Goal: Communication & Community: Answer question/provide support

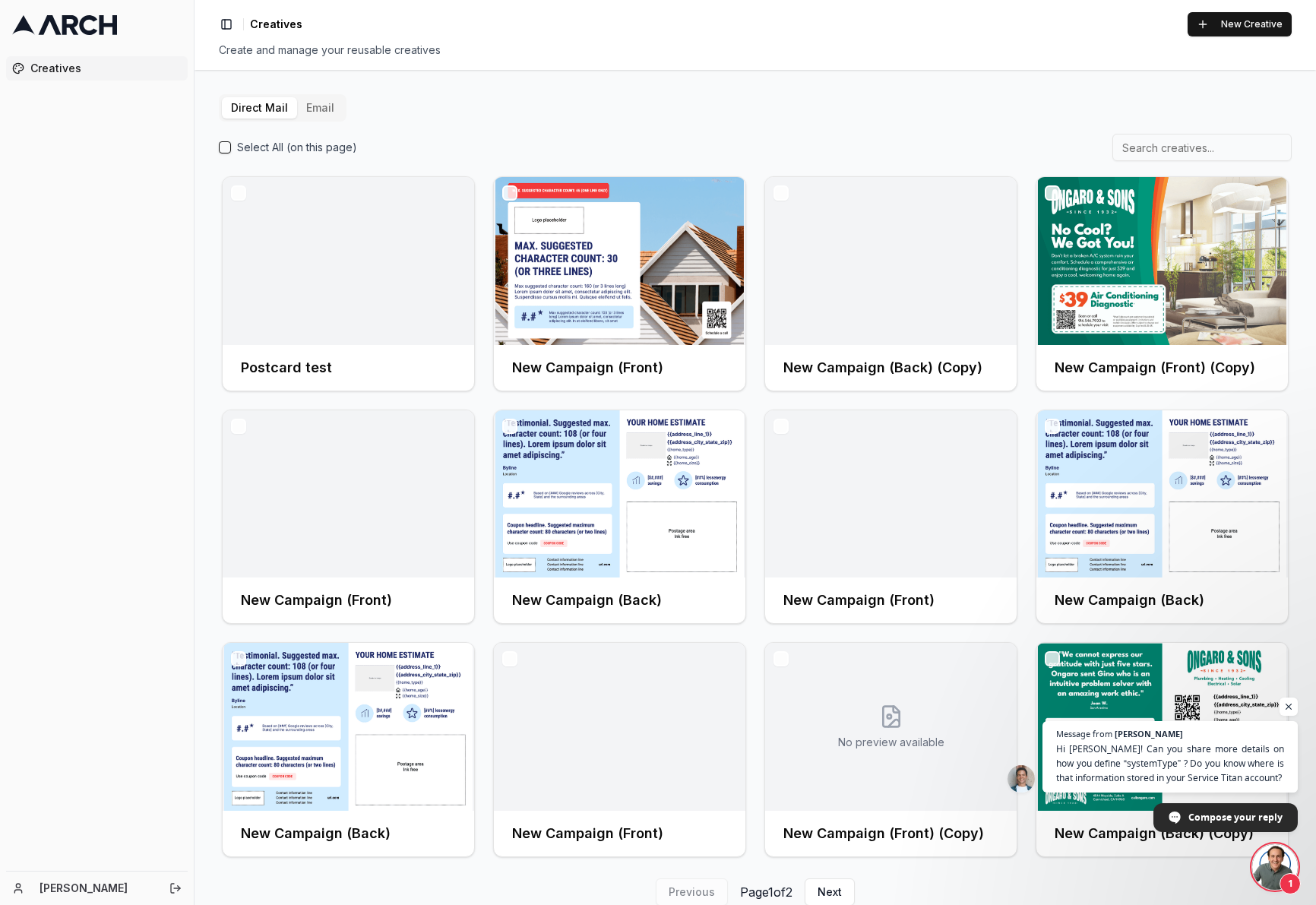
scroll to position [38, 0]
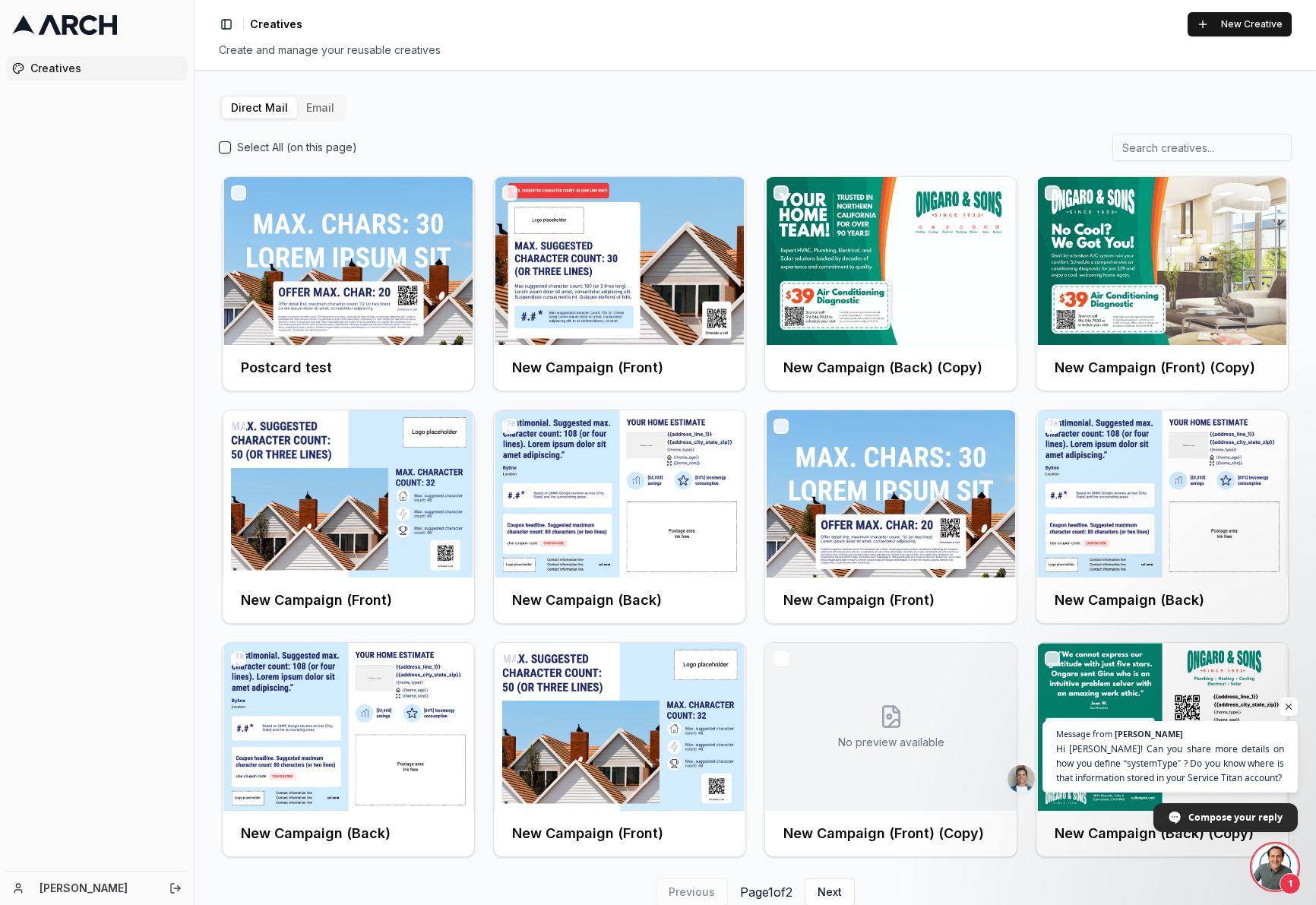
click at [323, 109] on button "Email" at bounding box center [320, 107] width 46 height 21
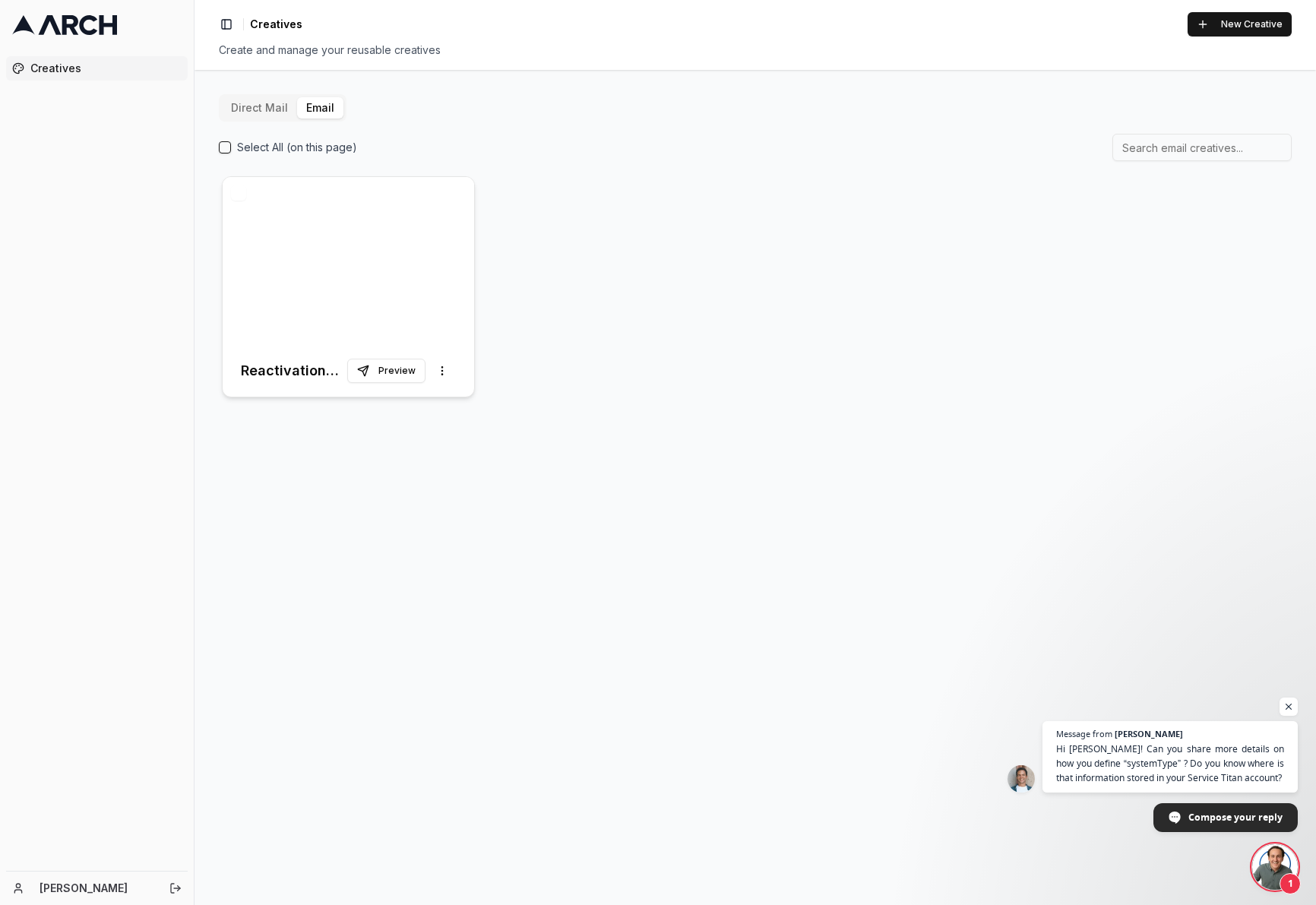
click at [441, 241] on div at bounding box center [348, 261] width 251 height 168
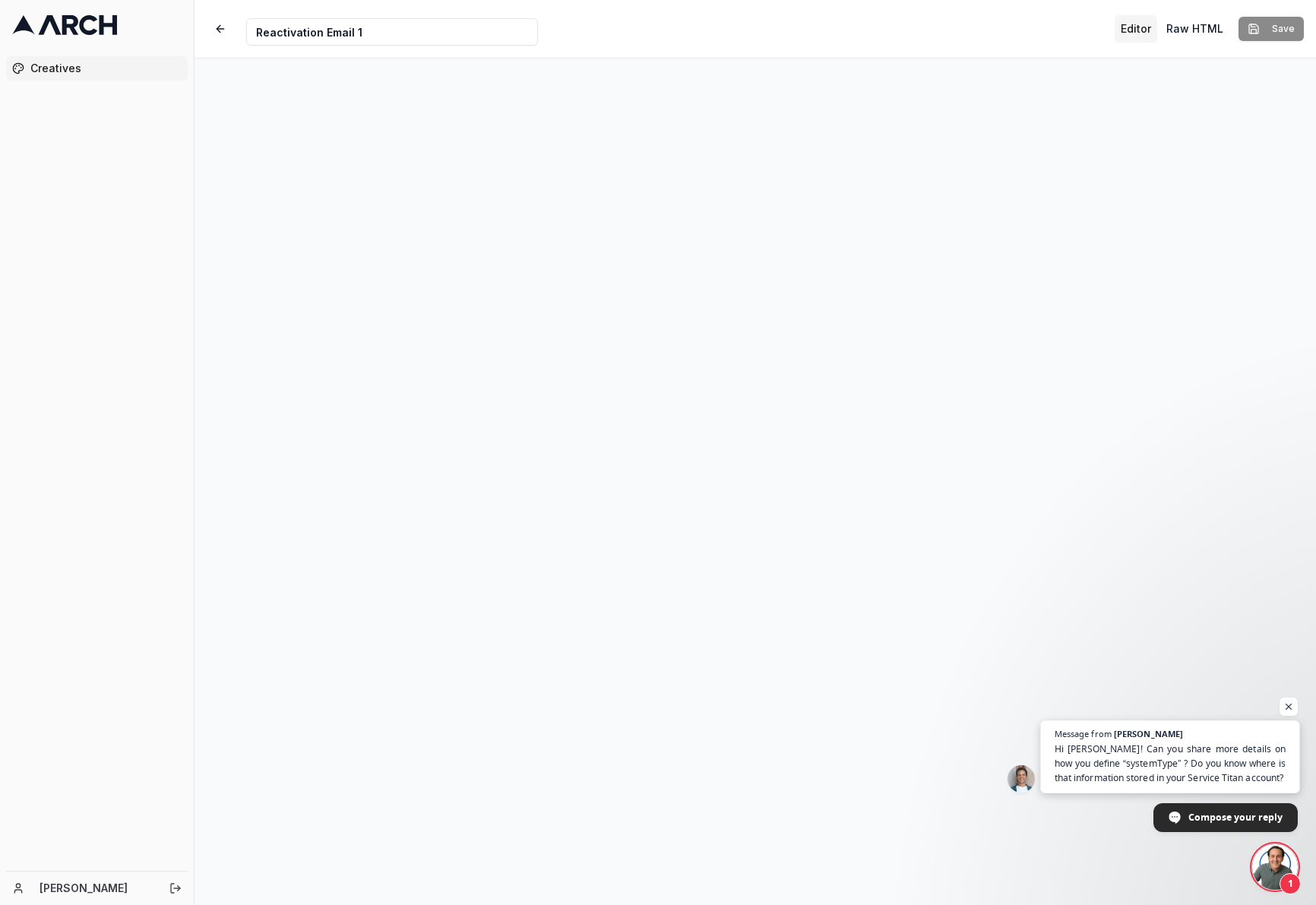
click at [1261, 765] on span "Hi [PERSON_NAME]! Can you share more details on how you define “systemType” ? D…" at bounding box center [1170, 763] width 232 height 44
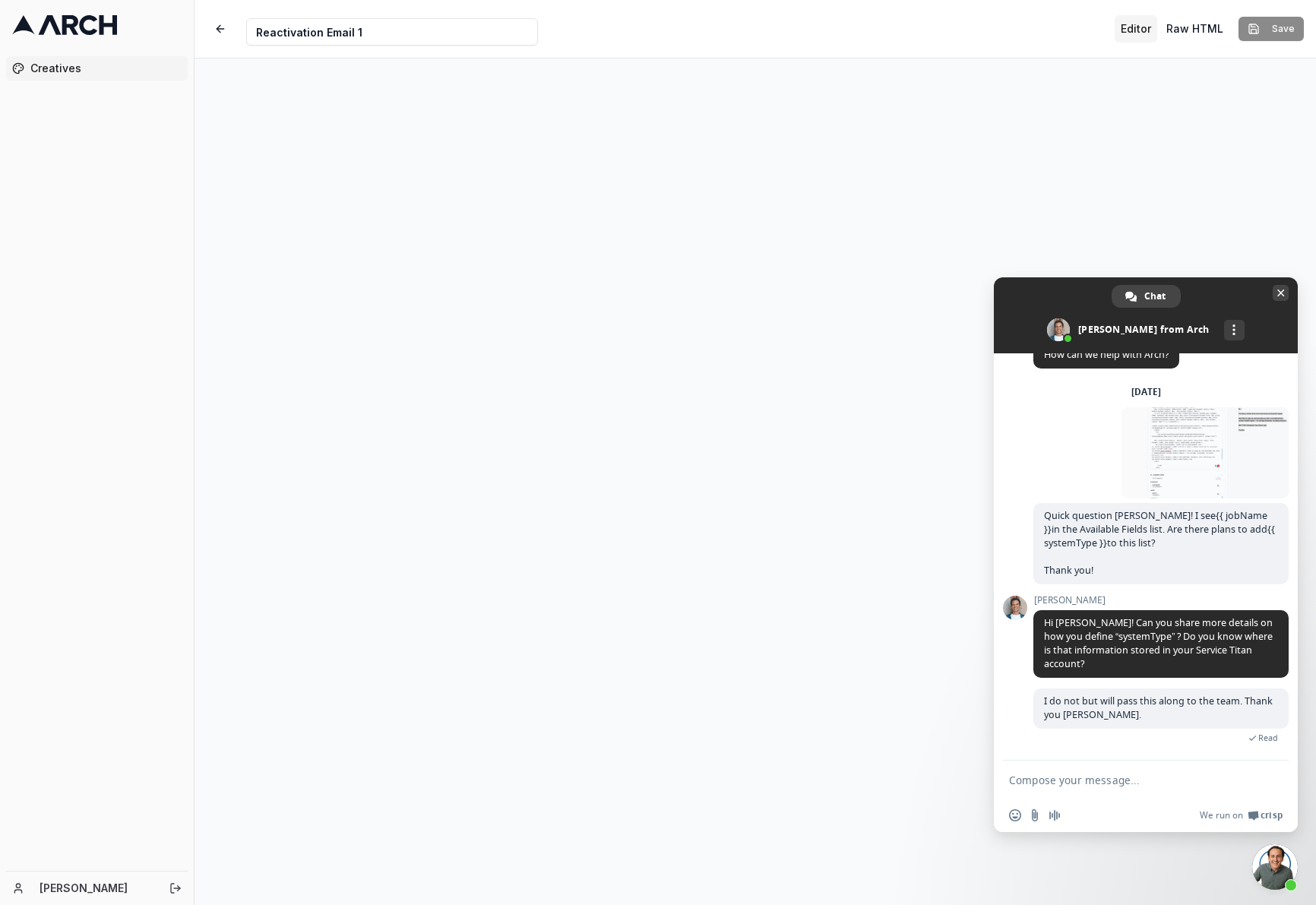
click at [1281, 297] on span "Close chat" at bounding box center [1281, 293] width 8 height 8
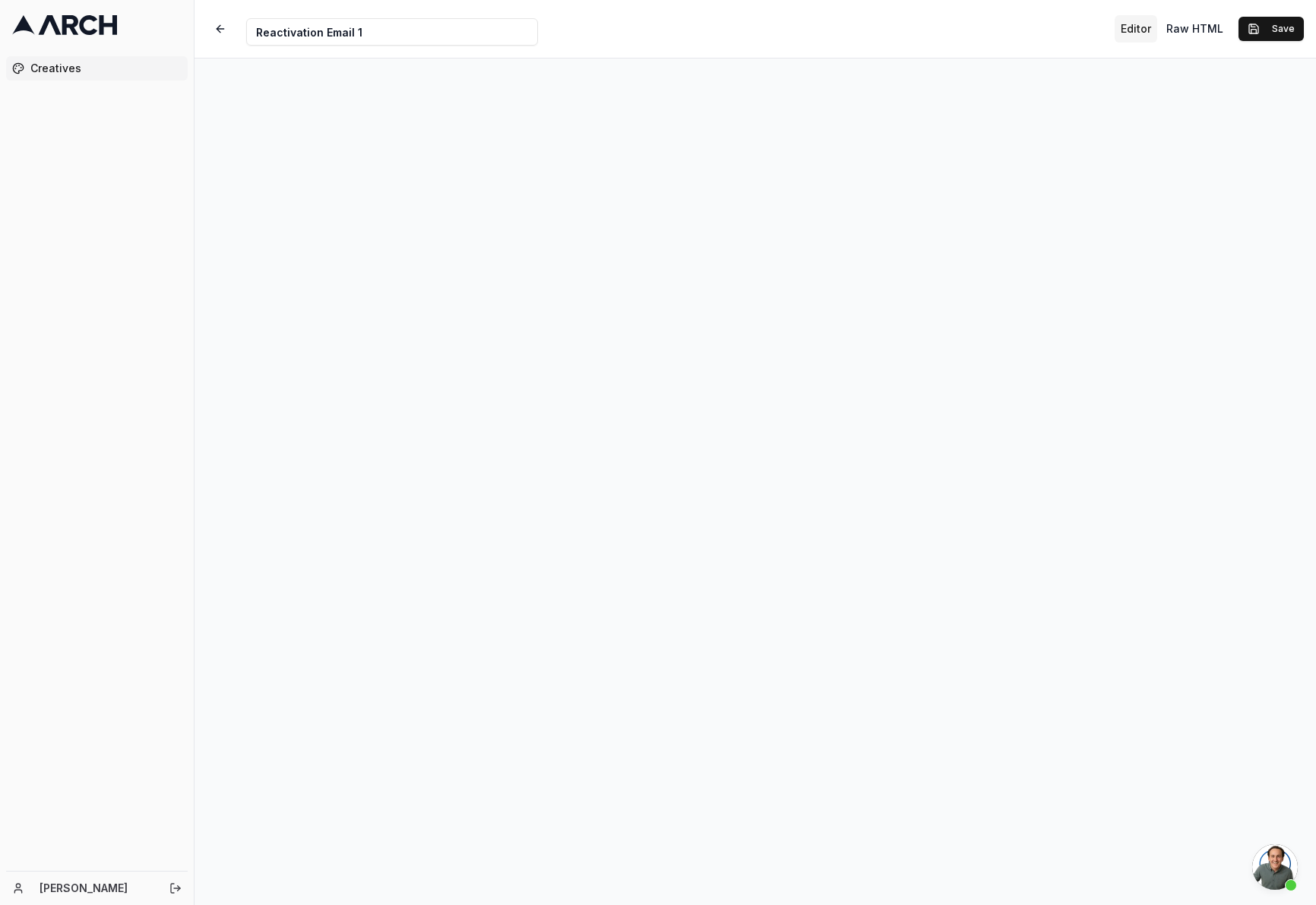
click at [1268, 881] on span "Open chat" at bounding box center [1275, 867] width 45 height 45
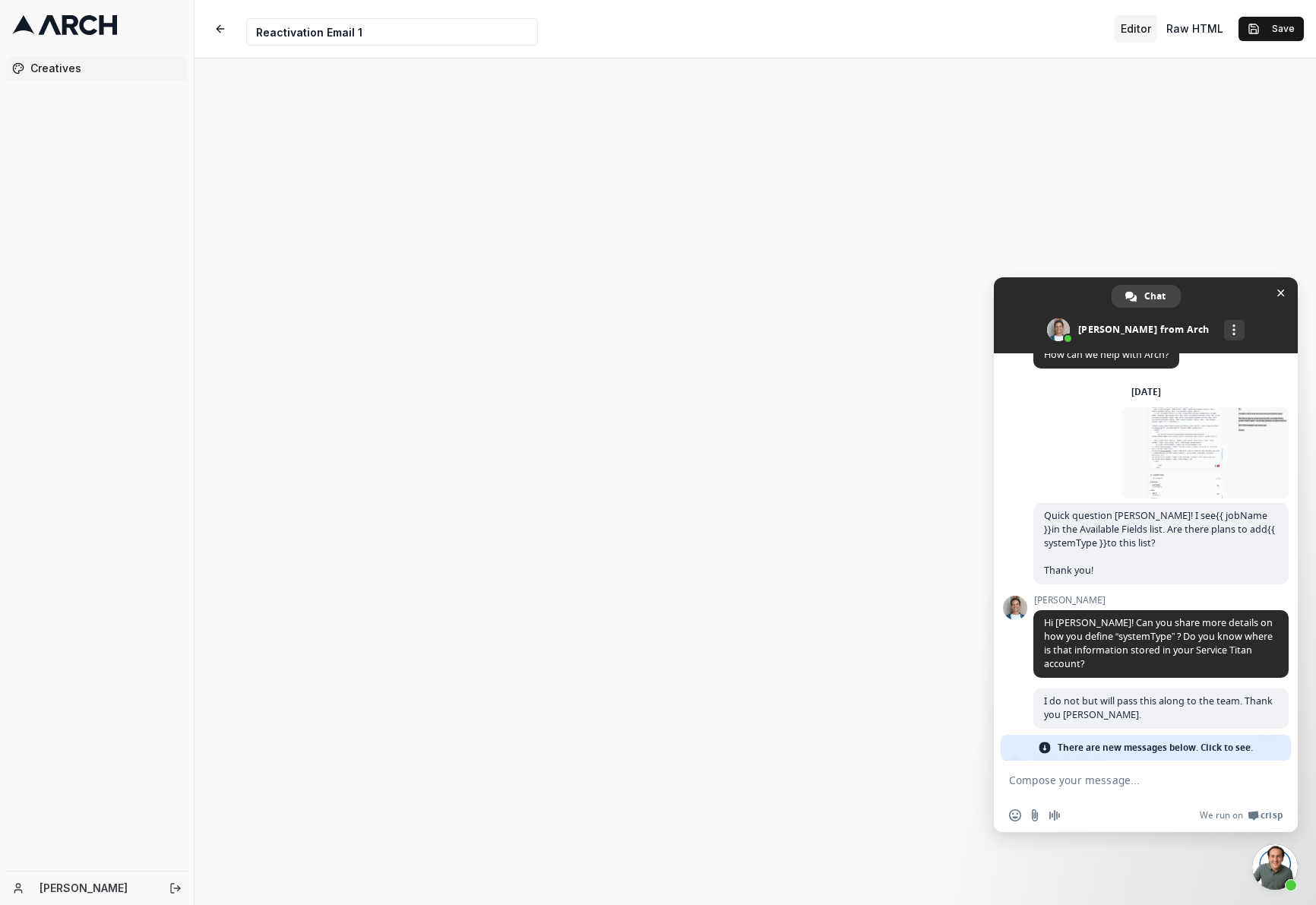
scroll to position [171, 0]
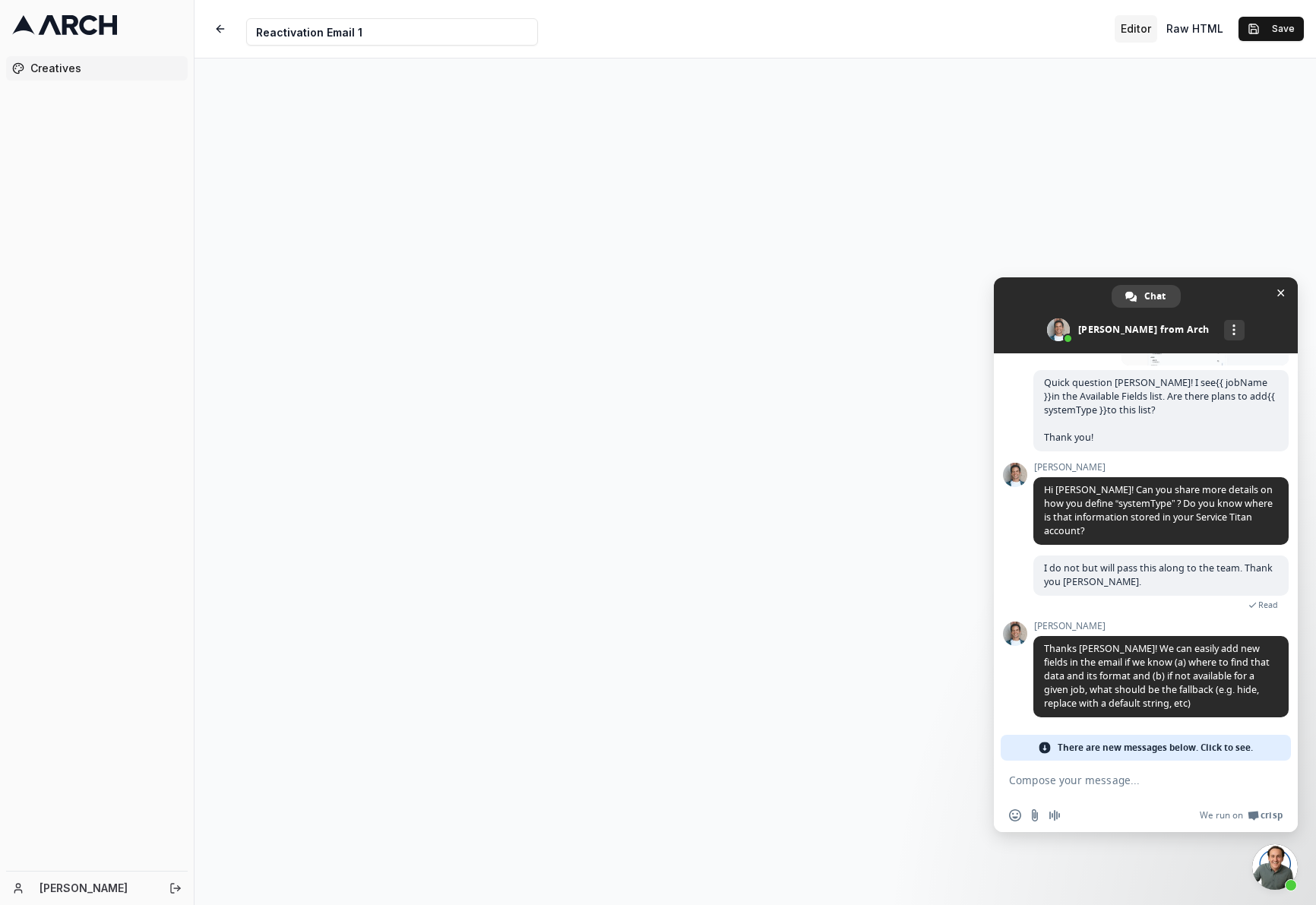
click at [1046, 747] on span at bounding box center [1045, 747] width 13 height 13
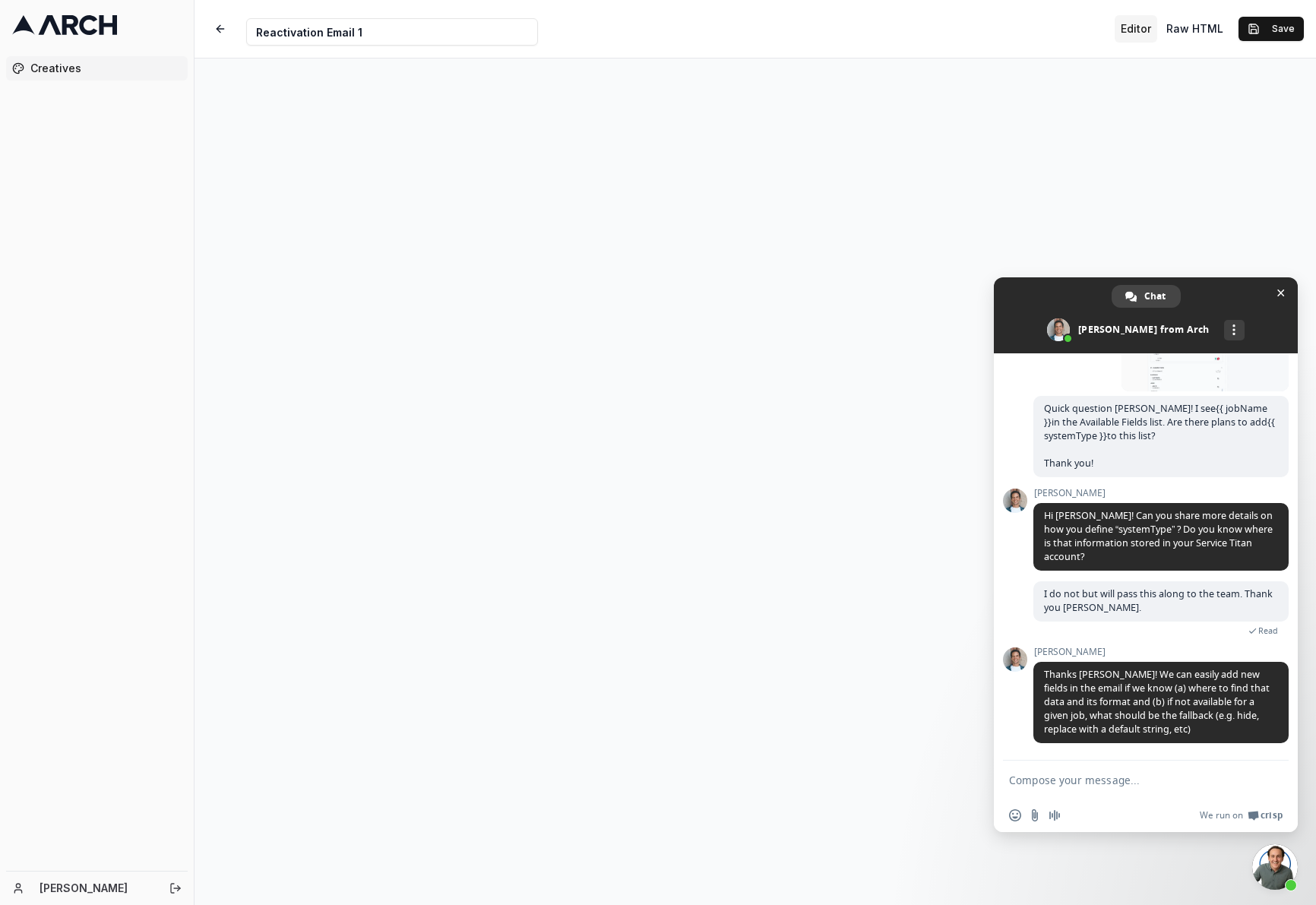
scroll to position [145, 0]
click at [1281, 292] on span "Close chat" at bounding box center [1281, 293] width 8 height 8
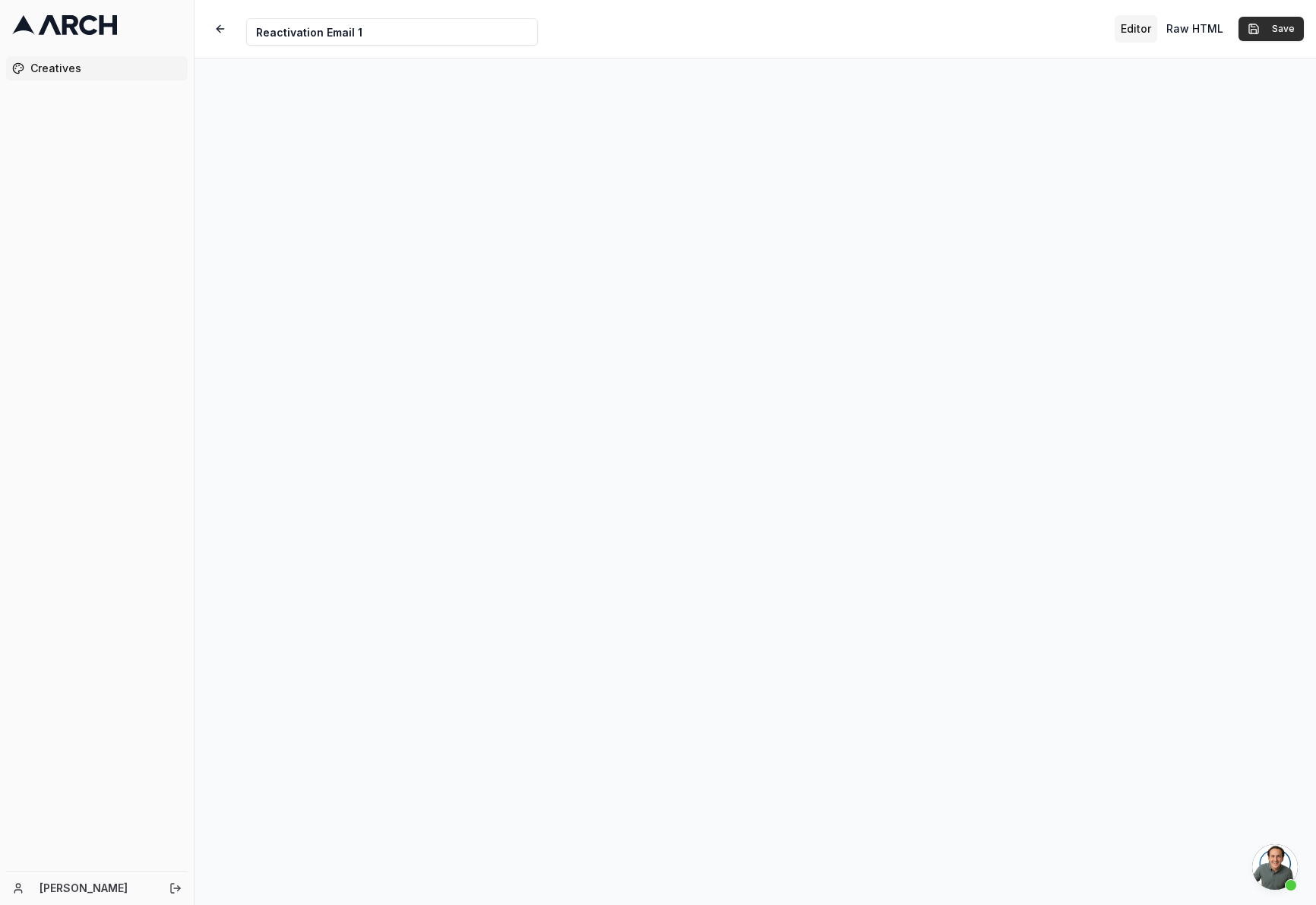
click at [1288, 30] on button "Save" at bounding box center [1272, 28] width 65 height 24
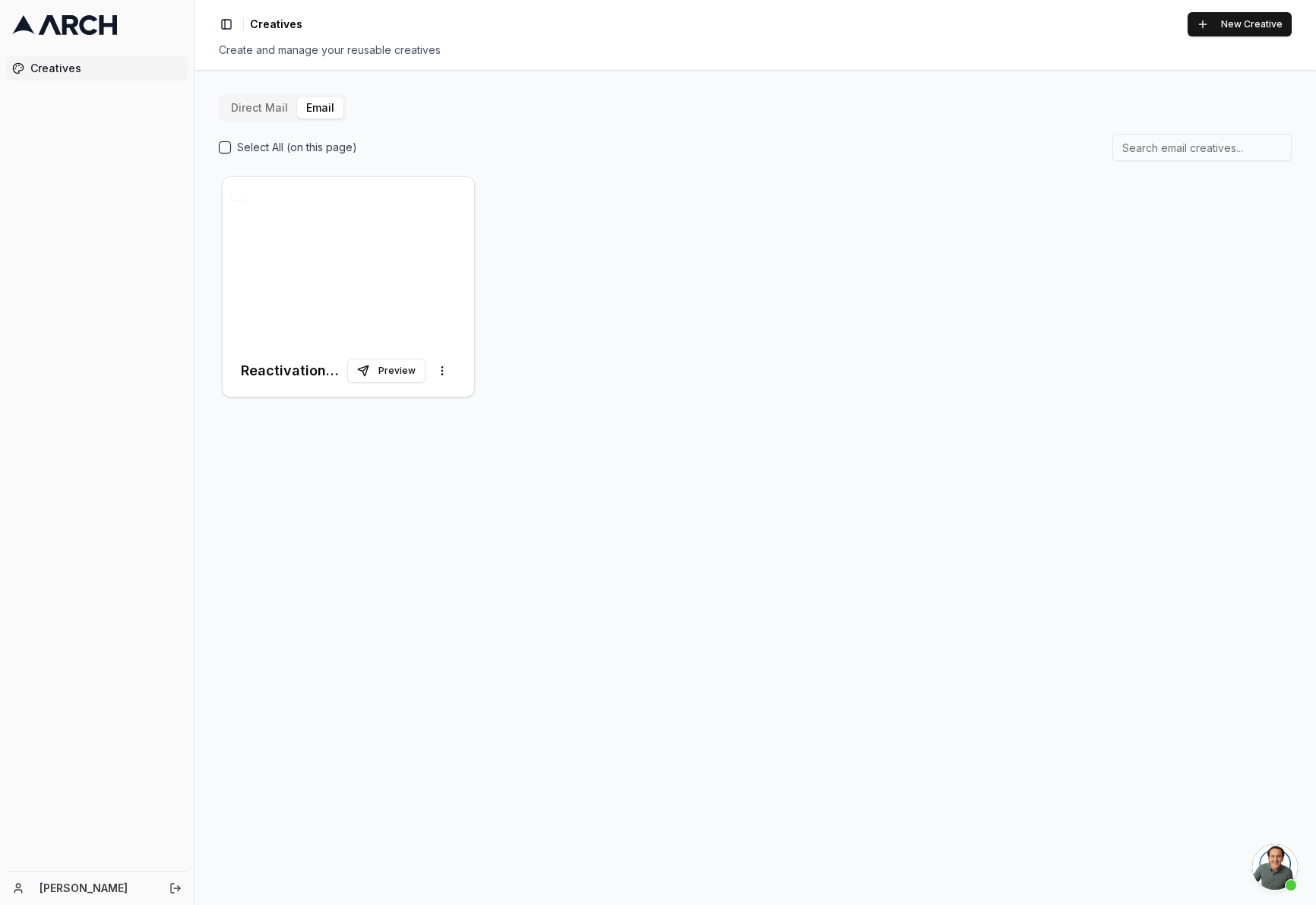
click at [1267, 866] on span "Open chat" at bounding box center [1275, 867] width 45 height 45
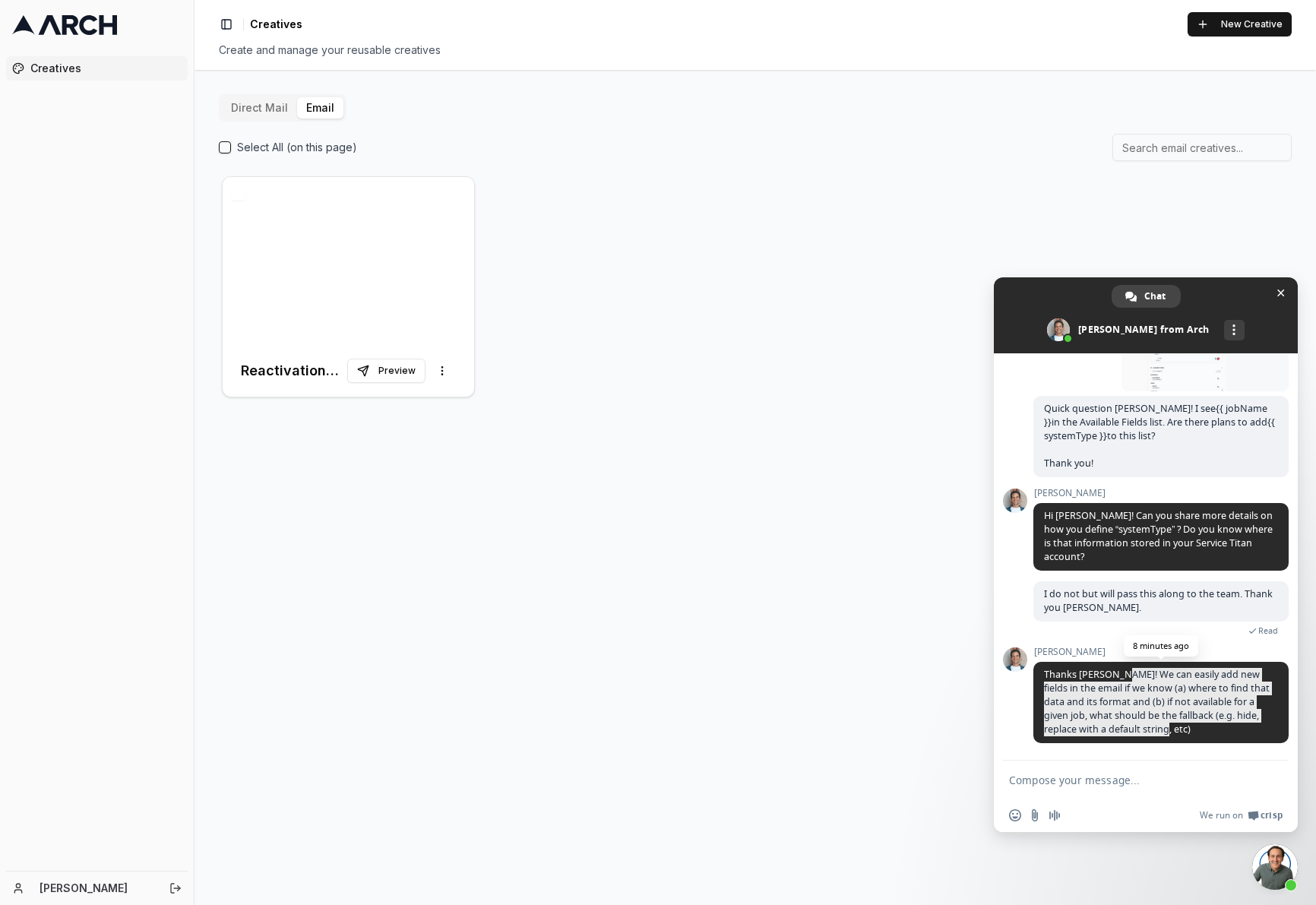
drag, startPoint x: 1164, startPoint y: 731, endPoint x: 1124, endPoint y: 676, distance: 68.0
click at [1124, 676] on span "Thanks [PERSON_NAME]! We can easily add new fields in the email if we know (a) …" at bounding box center [1161, 702] width 255 height 81
copy span "We can easily add new fields in the email if we know (a) where to find that dat…"
click at [1148, 766] on form at bounding box center [1129, 781] width 240 height 41
click at [1140, 713] on span "Thanks [PERSON_NAME]! We can easily add new fields in the email if we know (a) …" at bounding box center [1156, 701] width 225 height 68
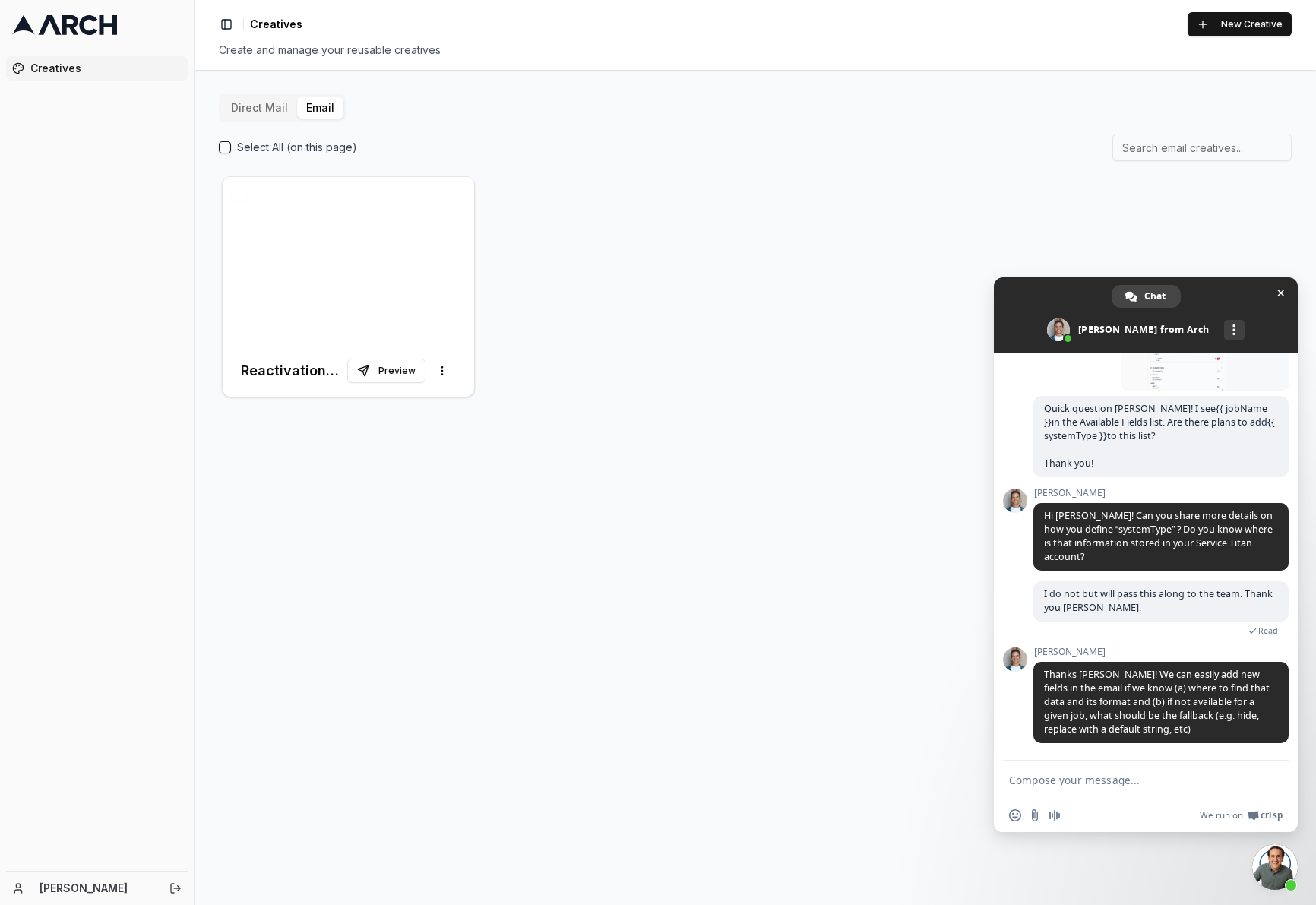
click at [1169, 778] on textarea "Compose your message..." at bounding box center [1129, 780] width 240 height 13
type textarea "We will get back to you. Thank you!"
click at [1263, 783] on span "Send" at bounding box center [1271, 780] width 25 height 25
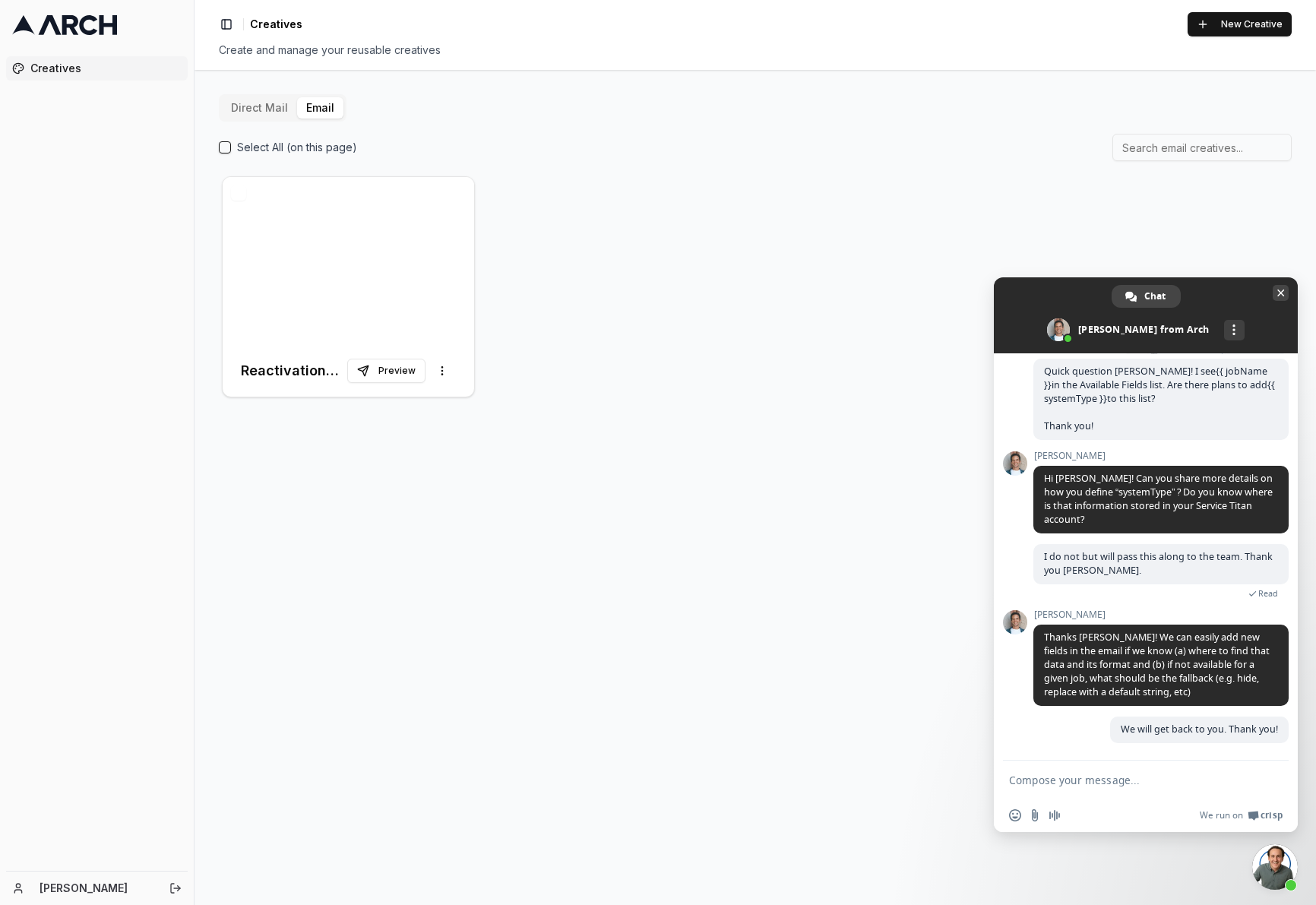
click at [1281, 296] on span "Close chat" at bounding box center [1281, 293] width 8 height 8
